Goal: Task Accomplishment & Management: Use online tool/utility

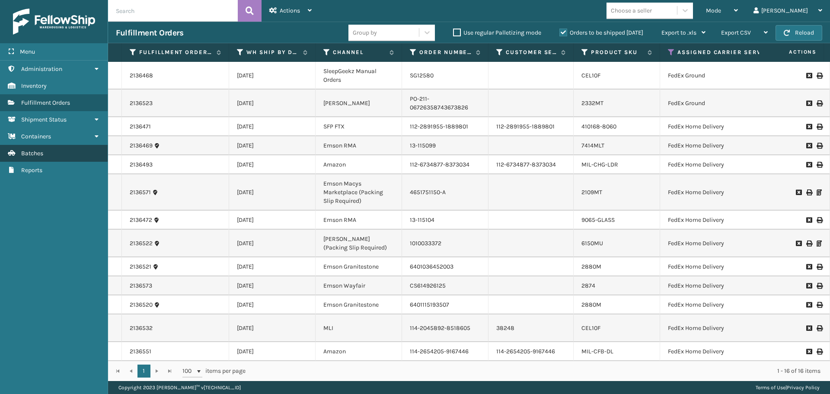
scroll to position [99, 0]
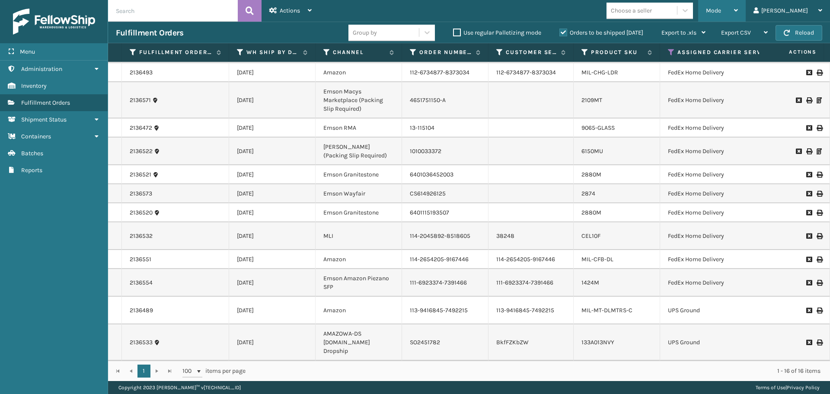
click at [746, 9] on div "Mode Regular Mode Picking Mode Labeling Mode Exit Scan Mode" at bounding box center [722, 11] width 48 height 22
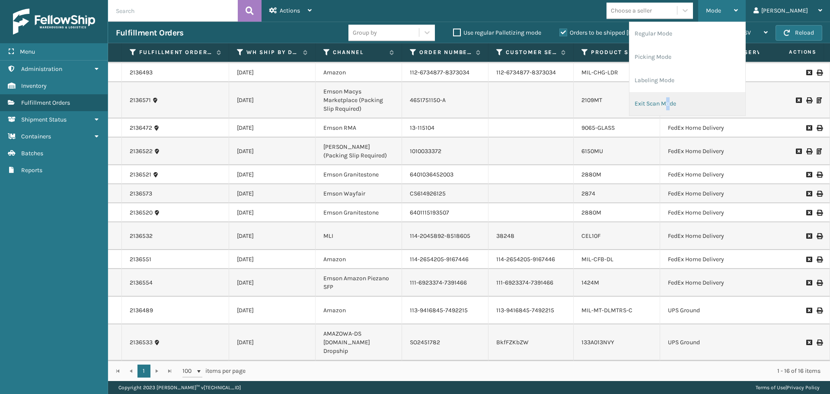
click at [705, 100] on li "Exit Scan Mode" at bounding box center [688, 103] width 116 height 23
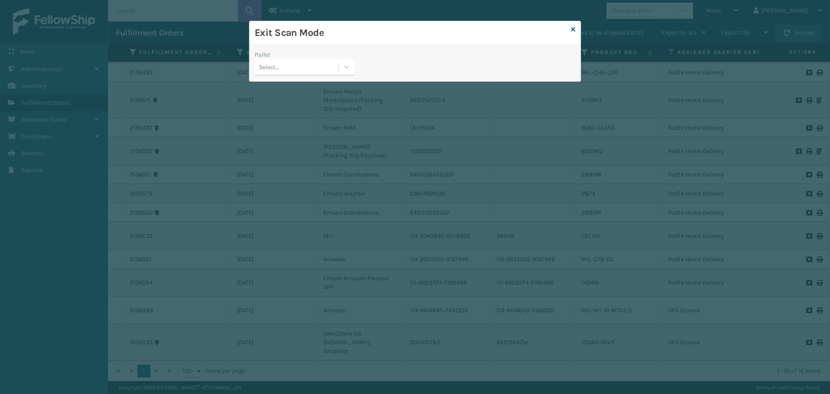
click at [307, 56] on div "Pallet" at bounding box center [305, 54] width 100 height 9
click at [326, 65] on div "Select..." at bounding box center [297, 67] width 84 height 14
click at [573, 28] on icon at bounding box center [573, 29] width 4 height 6
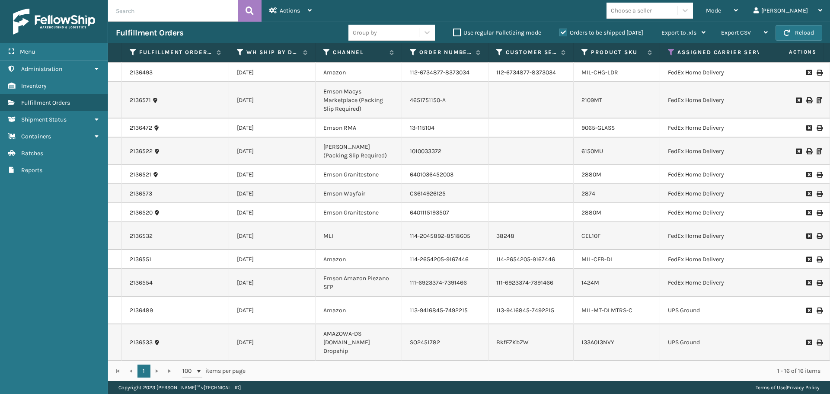
click at [559, 18] on div "Mode Regular Mode Picking Mode Labeling Mode Exit Scan Mode Choose a seller [PE…" at bounding box center [575, 11] width 511 height 22
click at [801, 37] on button "Reload" at bounding box center [799, 33] width 47 height 16
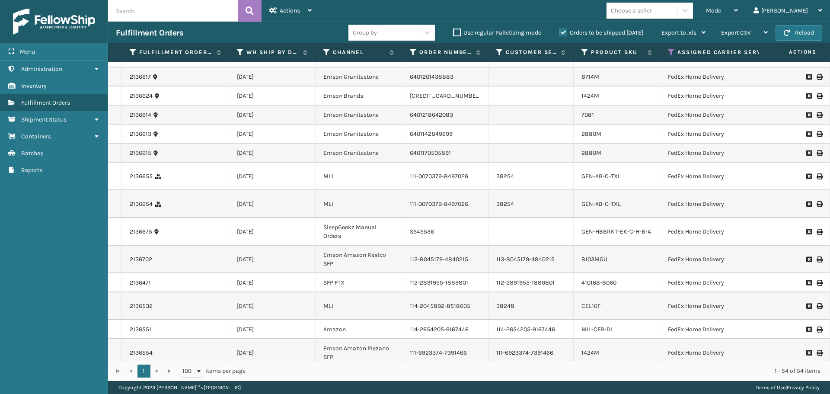
scroll to position [476, 0]
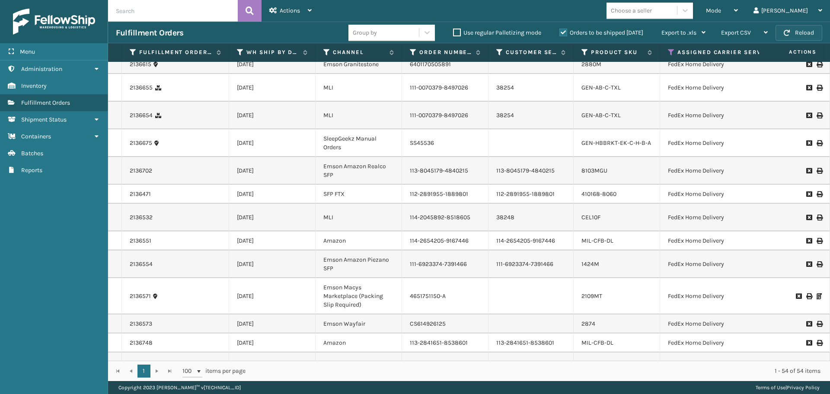
click at [807, 37] on button "Reload" at bounding box center [799, 33] width 47 height 16
